Goal: Task Accomplishment & Management: Manage account settings

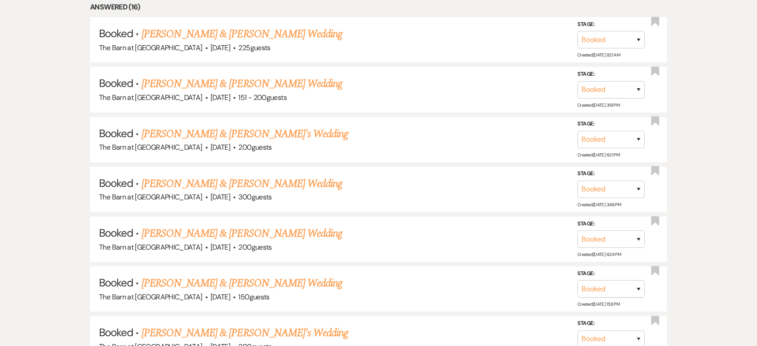
scroll to position [497, 0]
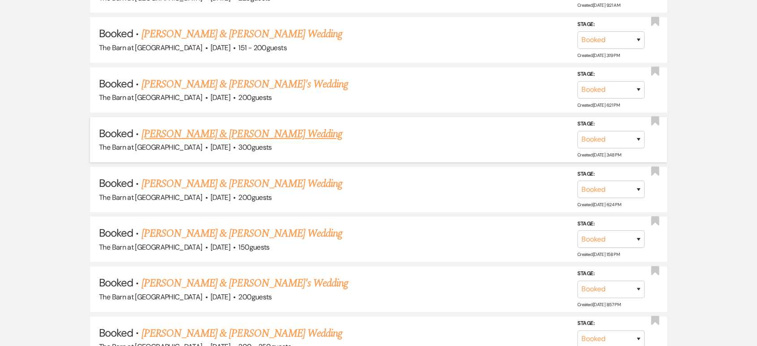
click at [233, 130] on link "[PERSON_NAME] & [PERSON_NAME] Wedding" at bounding box center [241, 134] width 201 height 16
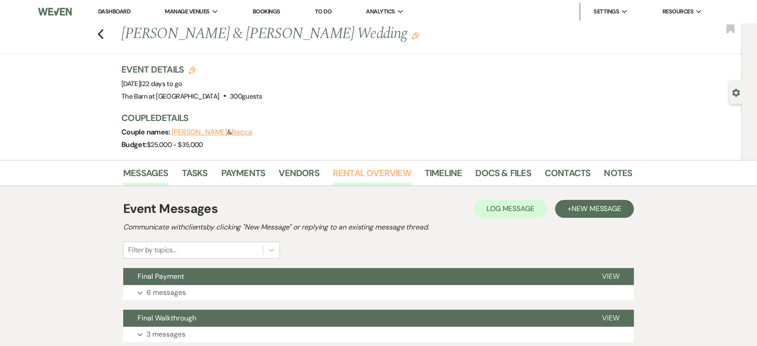
click at [385, 172] on link "Rental Overview" at bounding box center [372, 176] width 78 height 20
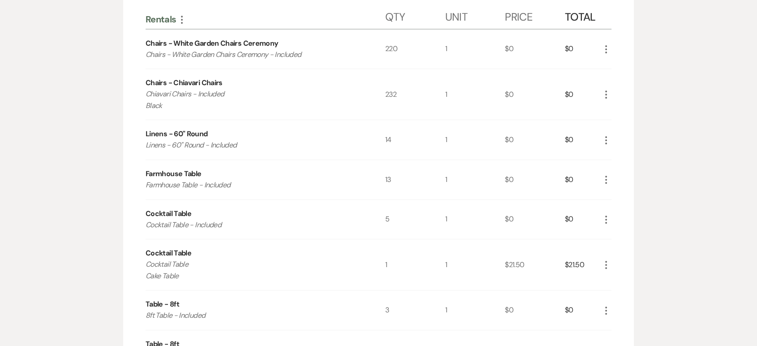
scroll to position [298, 0]
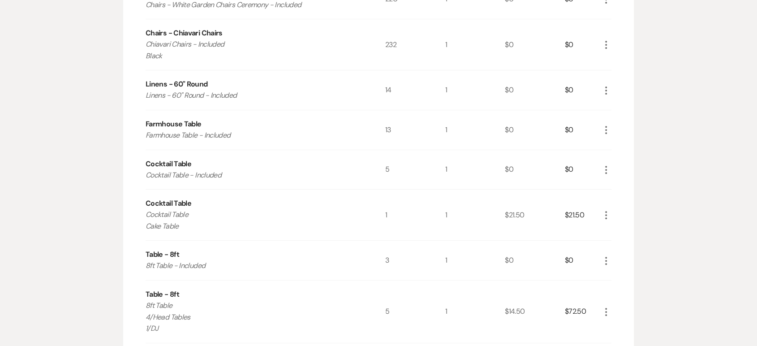
click at [606, 259] on use "button" at bounding box center [606, 261] width 2 height 8
click at [620, 275] on button "Pencil Edit" at bounding box center [623, 278] width 47 height 14
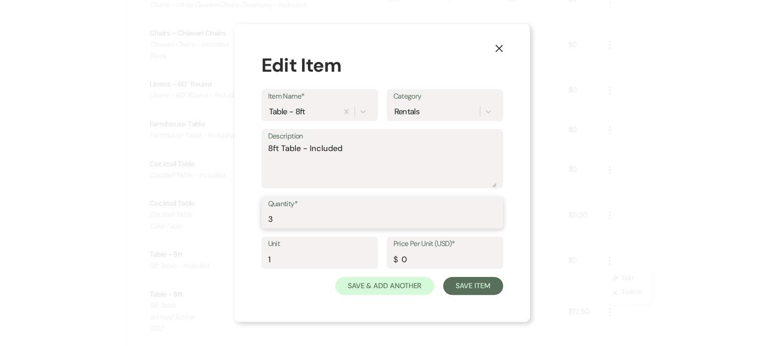
click at [415, 214] on input "3" at bounding box center [382, 218] width 228 height 17
type input "5"
click at [480, 292] on button "Save Item" at bounding box center [473, 286] width 60 height 18
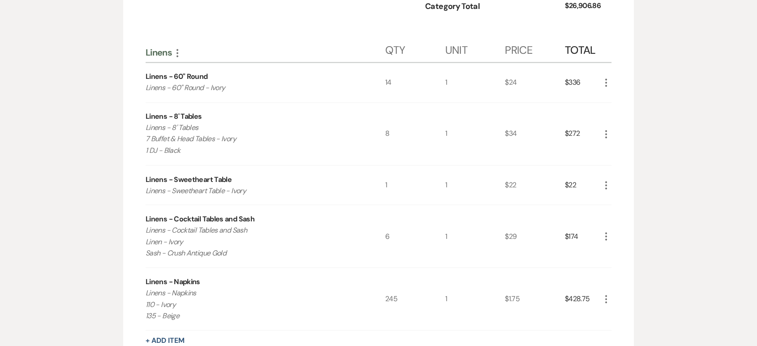
scroll to position [1542, 0]
click at [606, 133] on icon "More" at bounding box center [605, 133] width 11 height 11
click at [615, 150] on use "button" at bounding box center [612, 150] width 5 height 5
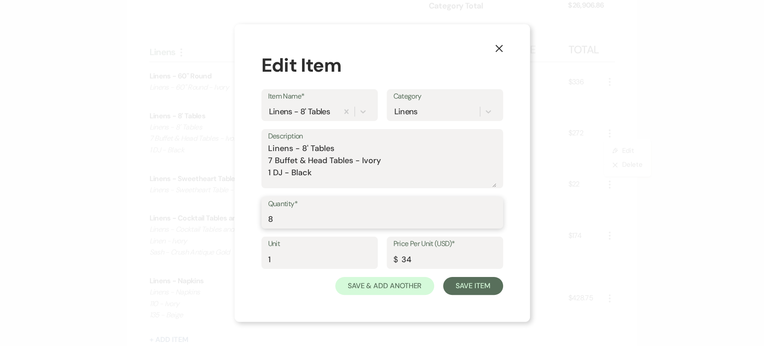
click at [369, 214] on input "8" at bounding box center [382, 218] width 228 height 17
type input "10"
click at [271, 161] on textarea "Linens - 8' Tables 7 Buffet & Head Tables - Ivory 1 DJ - Black" at bounding box center [382, 164] width 228 height 45
type textarea "Linens - 8' Tables 9 Buffet & Head Tables - Ivory 1 DJ - Black"
click at [461, 286] on button "Save Item" at bounding box center [473, 286] width 60 height 18
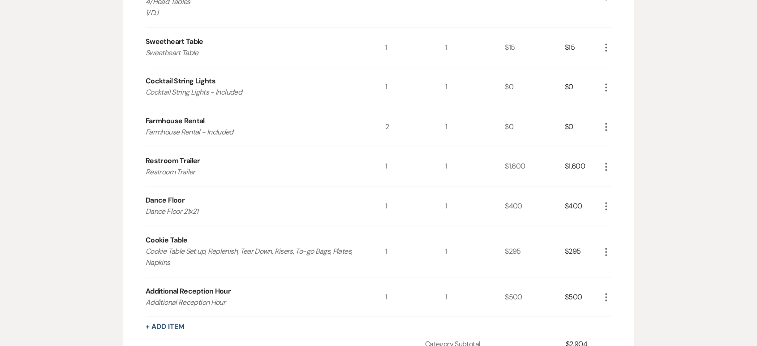
scroll to position [448, 0]
